Goal: Check status: Check status

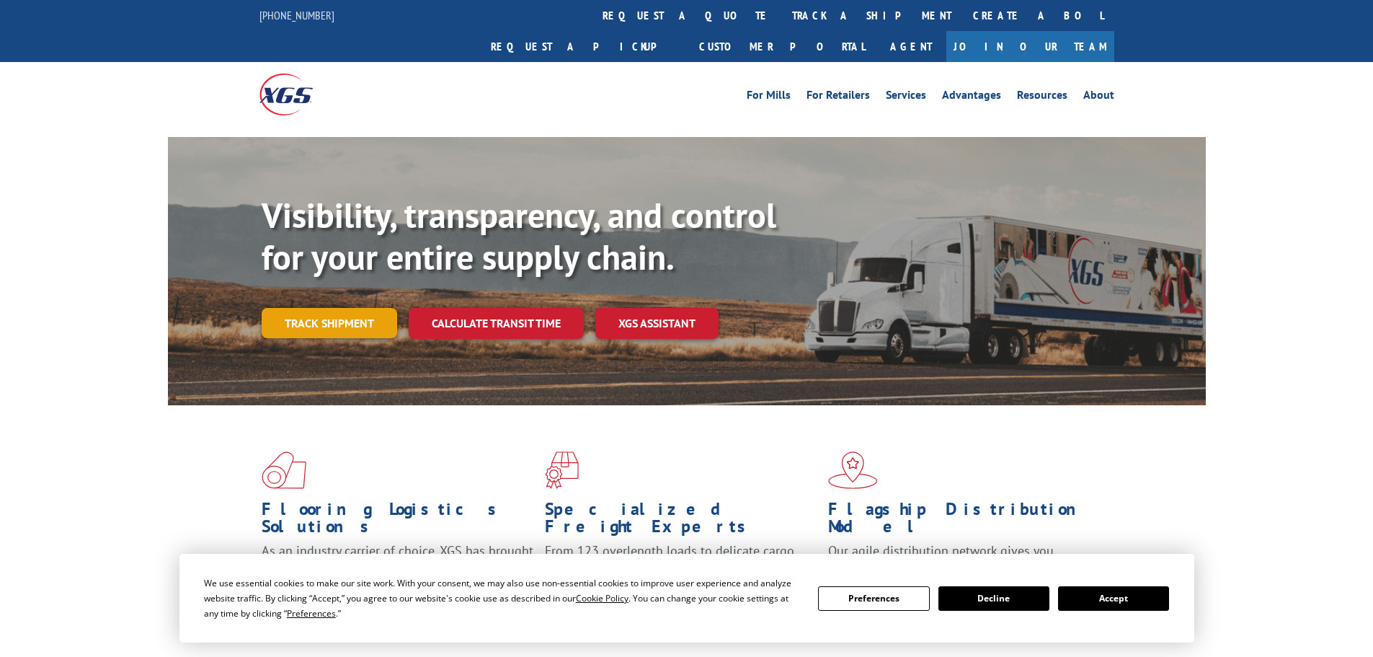
click at [336, 308] on link "Track shipment" at bounding box center [330, 323] width 136 height 30
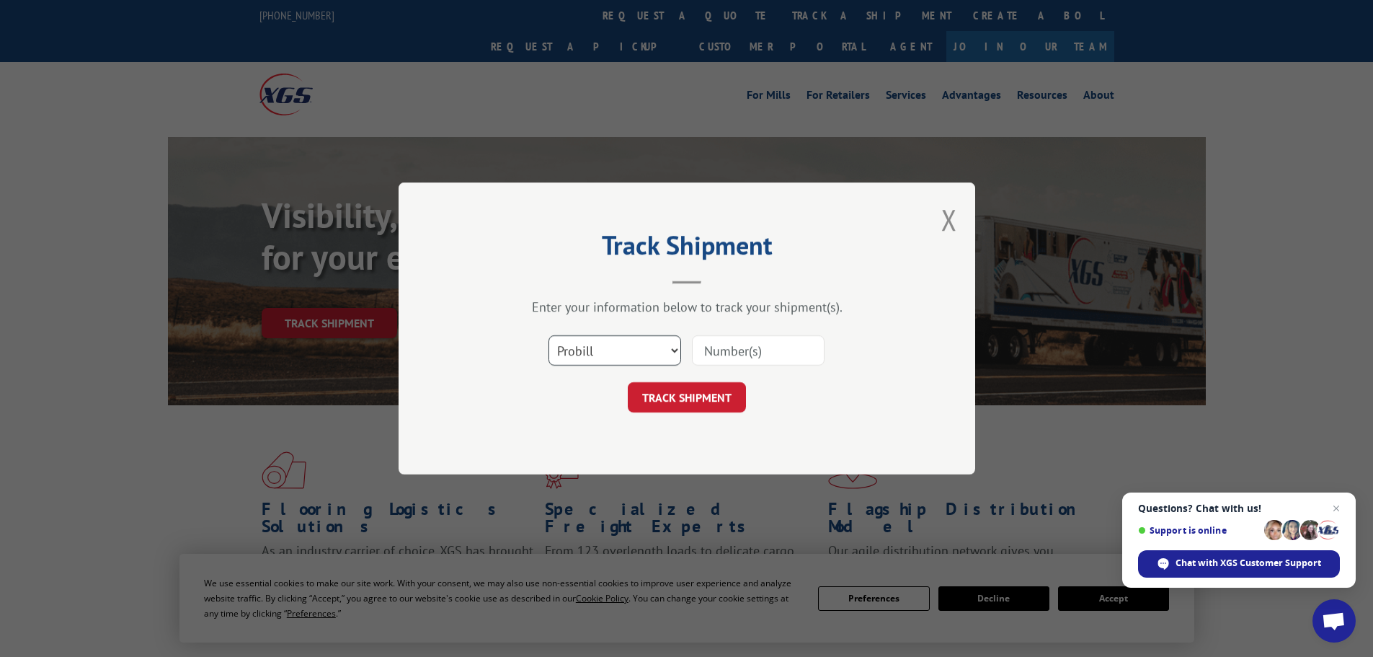
click at [676, 353] on select "Select category... Probill BOL PO" at bounding box center [615, 350] width 133 height 30
click at [549, 335] on select "Select category... Probill BOL PO" at bounding box center [615, 350] width 133 height 30
click at [714, 358] on input at bounding box center [758, 350] width 133 height 30
paste input "17489177"
type input "17489177"
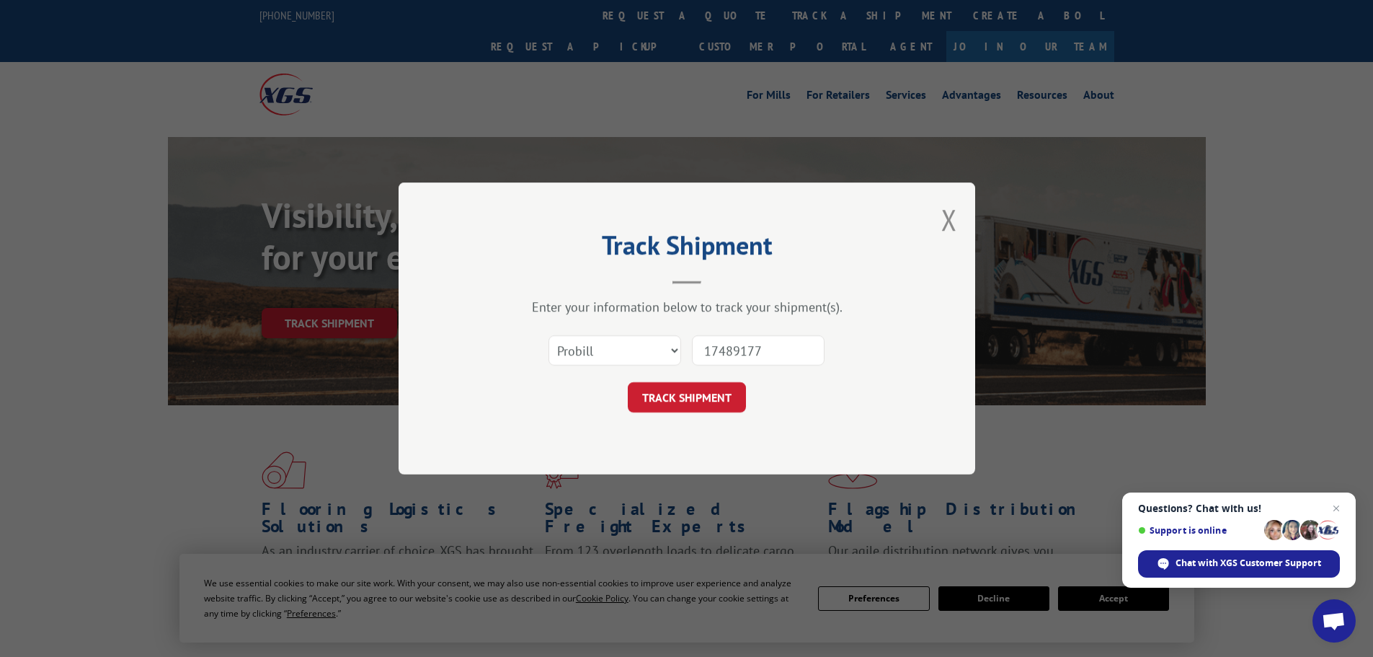
click at [702, 396] on button "TRACK SHIPMENT" at bounding box center [687, 397] width 118 height 30
